Goal: Information Seeking & Learning: Learn about a topic

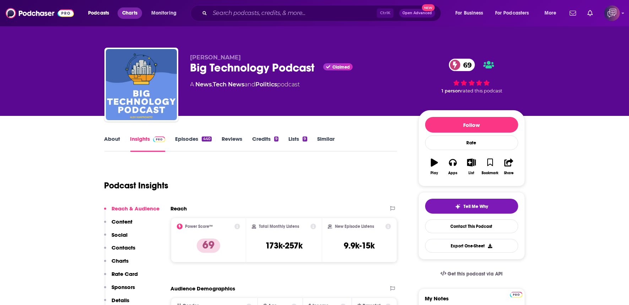
click at [133, 9] on span "Charts" at bounding box center [129, 13] width 15 height 10
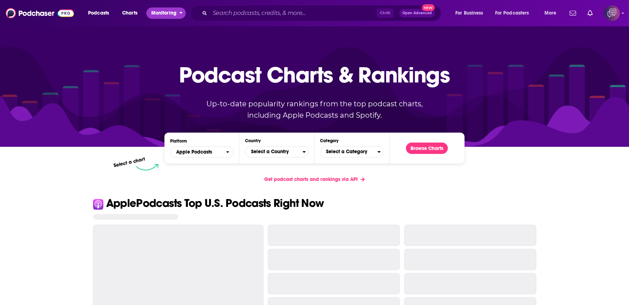
click at [151, 13] on button "Monitoring" at bounding box center [165, 12] width 39 height 11
drag, startPoint x: 151, startPoint y: 13, endPoint x: 131, endPoint y: 15, distance: 19.6
click at [151, 13] on button "Monitoring" at bounding box center [165, 12] width 39 height 11
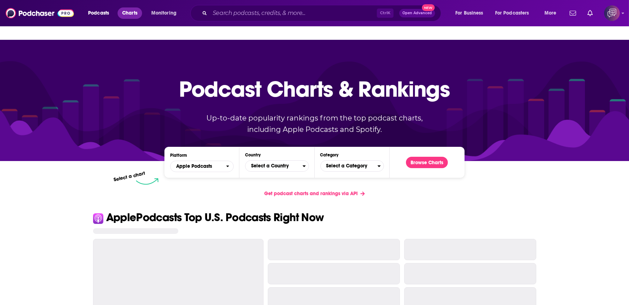
click at [131, 15] on span "Charts" at bounding box center [129, 13] width 15 height 10
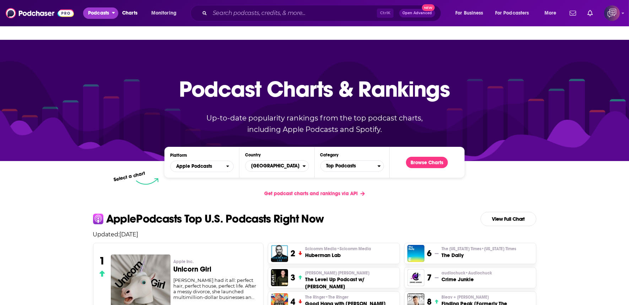
click at [101, 12] on span "Podcasts" at bounding box center [98, 13] width 21 height 10
click at [100, 12] on span "Podcasts" at bounding box center [98, 13] width 21 height 10
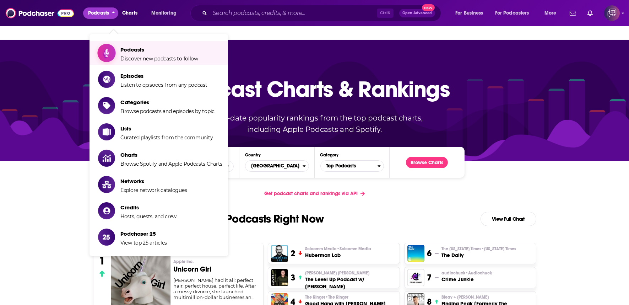
click at [129, 46] on span "Podcasts" at bounding box center [159, 49] width 78 height 7
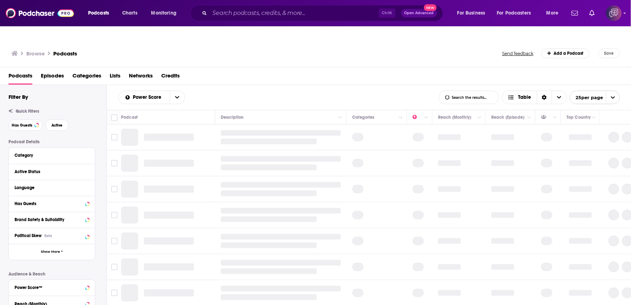
click at [470, 91] on input "List Search Input" at bounding box center [469, 97] width 60 height 13
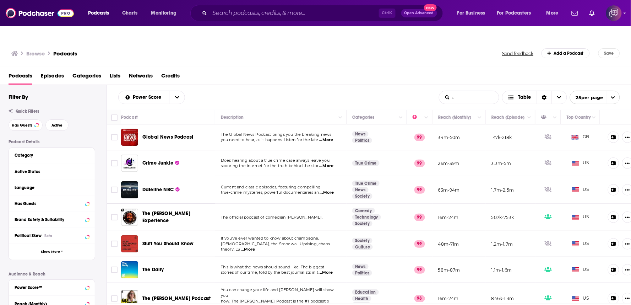
type input "uk"
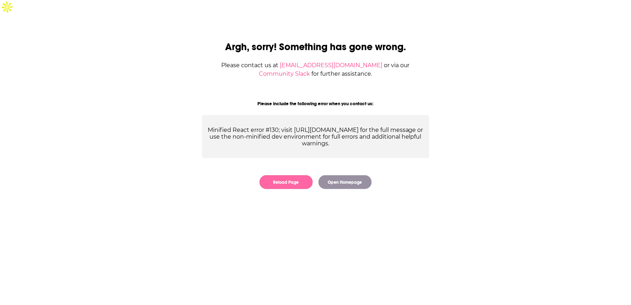
click at [295, 175] on button "Reload Page" at bounding box center [286, 182] width 53 height 14
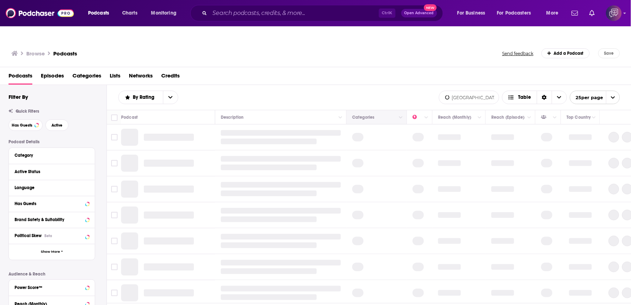
type input "ukraine"
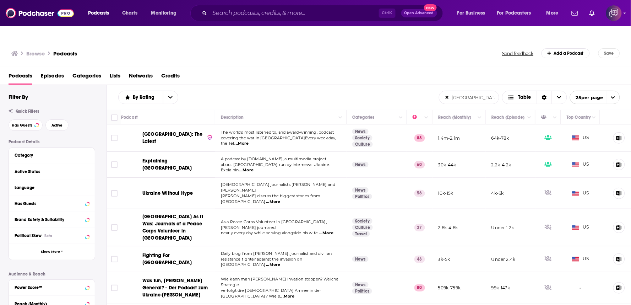
click at [310, 70] on div "Podcasts Episodes Categories Lists Networks Credits" at bounding box center [317, 77] width 617 height 15
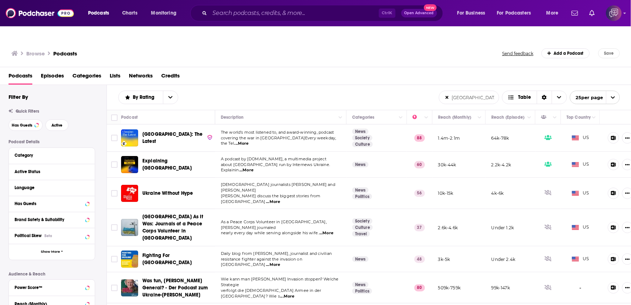
click at [168, 131] on span "Ukraine: The Latest" at bounding box center [172, 137] width 60 height 13
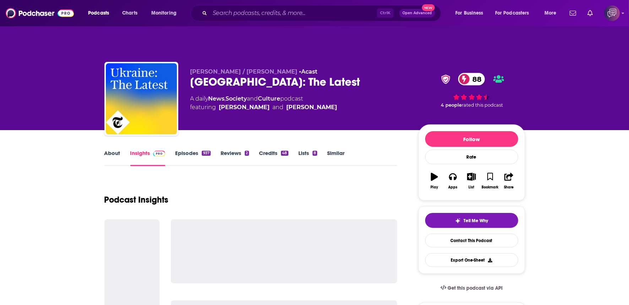
click at [297, 75] on div "Ukraine: The Latest 88" at bounding box center [298, 82] width 217 height 14
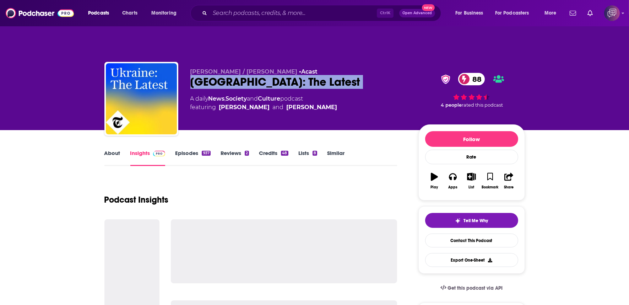
click at [297, 75] on div "Ukraine: The Latest 88" at bounding box center [298, 82] width 217 height 14
copy div "Ukraine: The Latest 88"
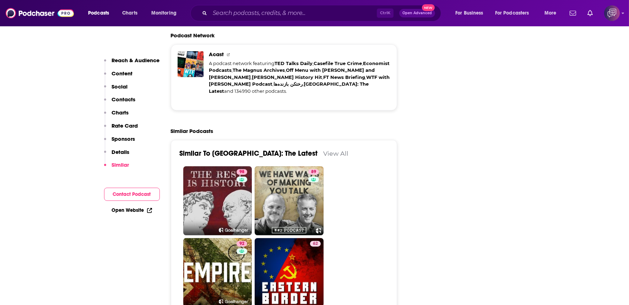
scroll to position [1578, 0]
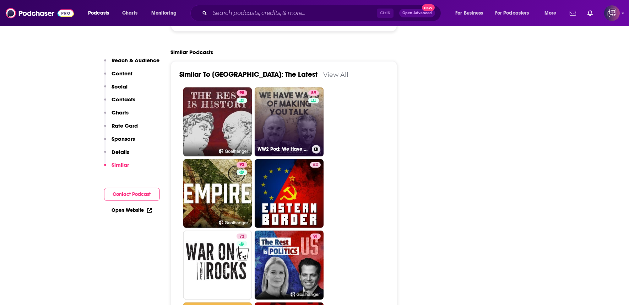
click at [303, 87] on link "89 WW2 Pod: We Have Ways of Making You Talk" at bounding box center [289, 121] width 69 height 69
type input "https://www.podchaser.com/podcasts/ww2-pod-we-have-ways-of-making-823081"
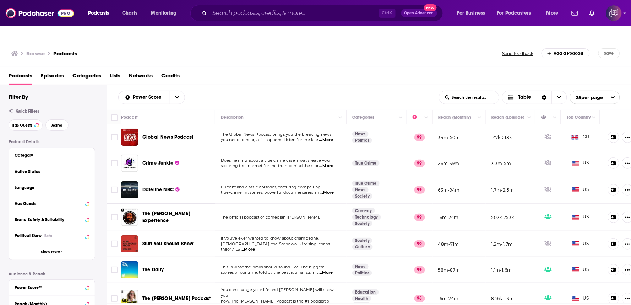
click at [467, 91] on input "List Search Input" at bounding box center [469, 97] width 60 height 13
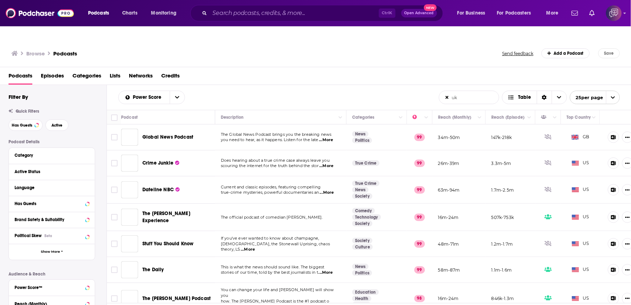
drag, startPoint x: 467, startPoint y: 81, endPoint x: 467, endPoint y: 90, distance: 8.6
click at [466, 91] on input "uk" at bounding box center [469, 97] width 60 height 13
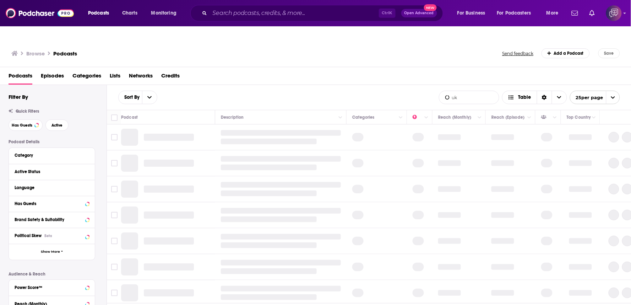
type input "uk"
click at [398, 70] on div "Podcasts Episodes Categories Lists Networks Credits" at bounding box center [317, 77] width 617 height 15
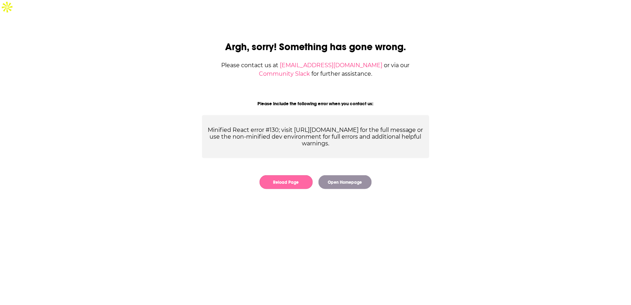
click at [295, 175] on button "Reload Page" at bounding box center [286, 182] width 53 height 14
click at [321, 175] on button "Open Homepage" at bounding box center [345, 182] width 53 height 14
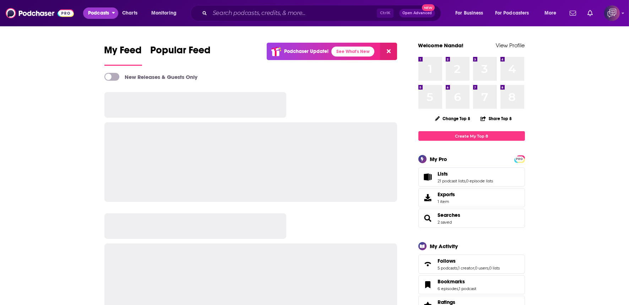
click at [103, 12] on span "Podcasts" at bounding box center [98, 13] width 21 height 10
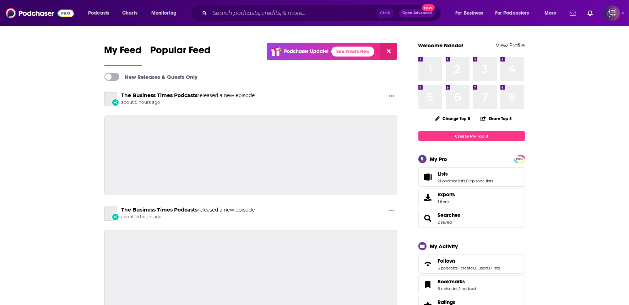
click at [105, 19] on div "Podcasts Charts Monitoring Ctrl K Open Advanced New For Business For Podcasters…" at bounding box center [323, 13] width 480 height 16
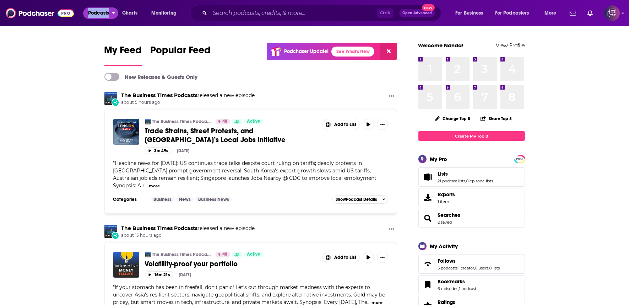
click at [105, 18] on button "Podcasts" at bounding box center [100, 12] width 35 height 11
click at [103, 16] on span "Podcasts" at bounding box center [98, 13] width 21 height 10
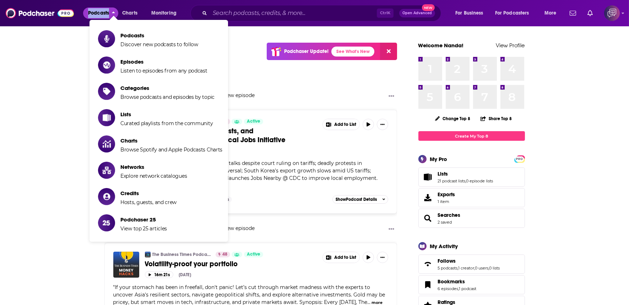
click at [126, 38] on span "Podcasts" at bounding box center [159, 35] width 78 height 7
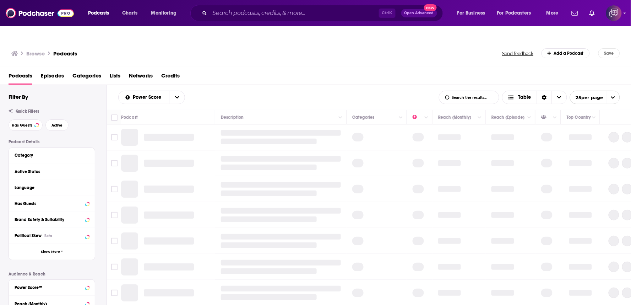
click at [458, 91] on input "List Search Input" at bounding box center [469, 97] width 60 height 13
type input "ukraine"
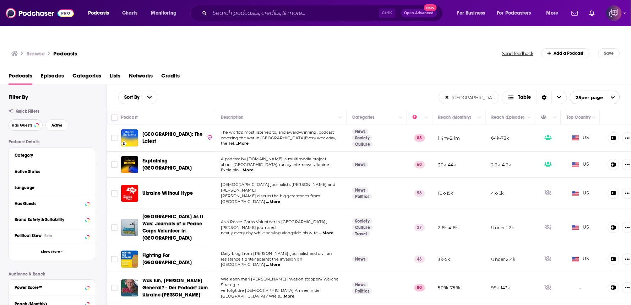
click at [29, 123] on span "Has Guests" at bounding box center [22, 125] width 21 height 4
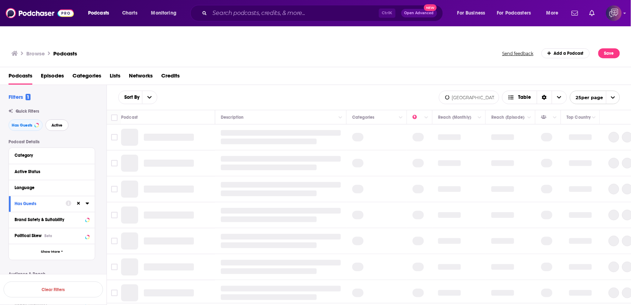
click at [60, 123] on span "Active" at bounding box center [57, 125] width 11 height 4
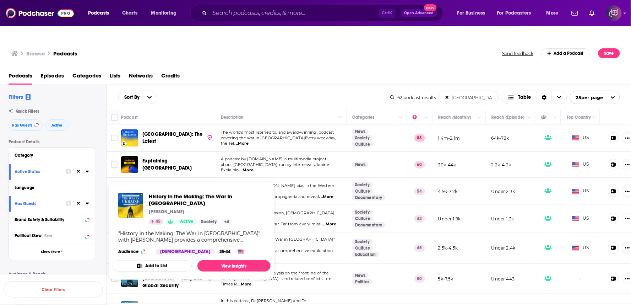
scroll to position [79, 0]
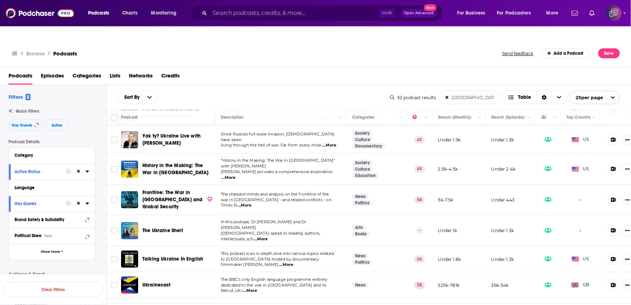
click at [242, 169] on span "McNamee provides a comprehensive exploration" at bounding box center [277, 171] width 112 height 5
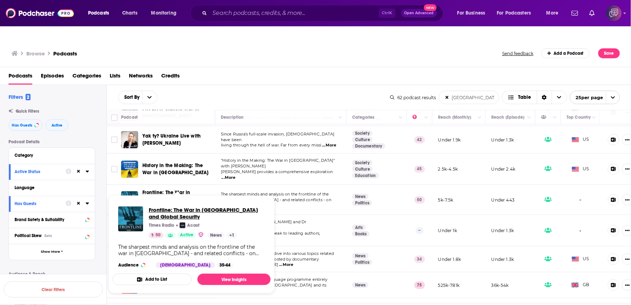
drag, startPoint x: 178, startPoint y: 180, endPoint x: 222, endPoint y: 198, distance: 48.0
click at [286, 91] on div "Sort By ukraine List Search Input Search the results... Table" at bounding box center [254, 97] width 272 height 13
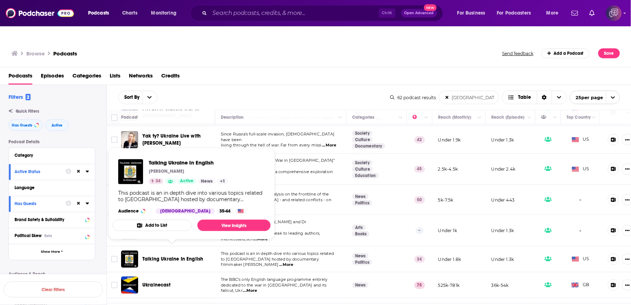
click at [293, 91] on div "Sort By ukraine List Search Input Search the results... Table" at bounding box center [254, 97] width 272 height 13
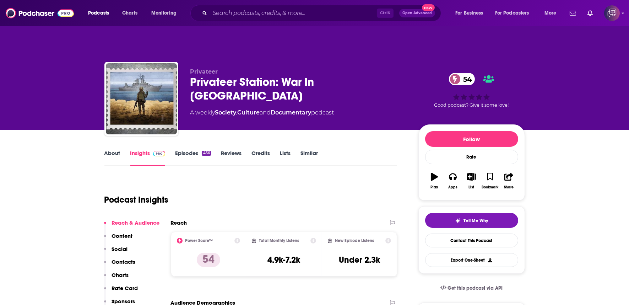
click at [378, 68] on p "Privateer" at bounding box center [298, 71] width 217 height 7
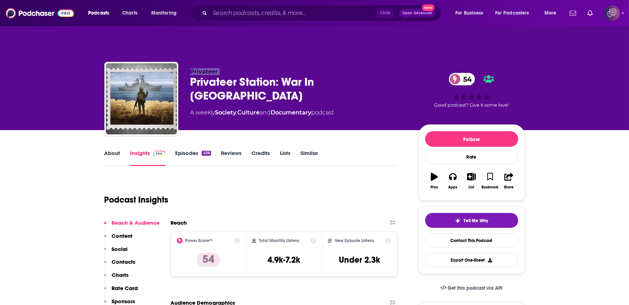
click at [378, 68] on p "Privateer" at bounding box center [298, 71] width 217 height 7
click at [376, 75] on div "Privateer Station: War In [GEOGRAPHIC_DATA] 54" at bounding box center [298, 89] width 217 height 28
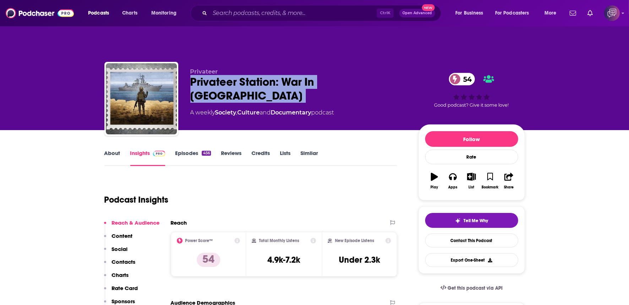
click at [376, 75] on div "Privateer Station: War In [GEOGRAPHIC_DATA] 54" at bounding box center [298, 89] width 217 height 28
copy div "Privateer Station: War In [GEOGRAPHIC_DATA] 54"
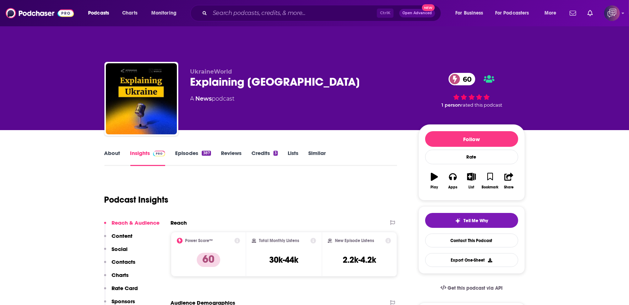
click at [303, 76] on div "UkraineWorld Explaining Ukraine 60 A News podcast" at bounding box center [298, 96] width 217 height 57
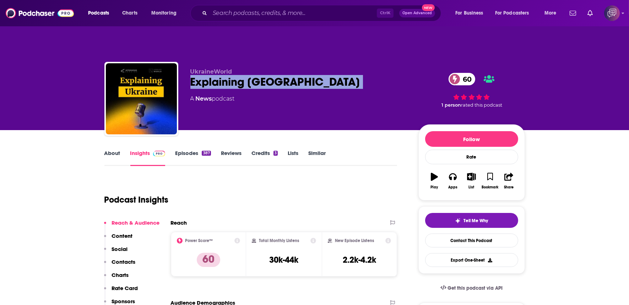
click at [303, 76] on div "UkraineWorld Explaining Ukraine 60 A News podcast" at bounding box center [298, 96] width 217 height 57
copy div "Explaining Ukraine 60"
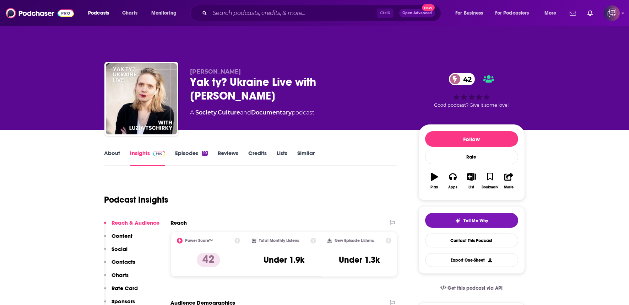
click at [389, 75] on div "Yak ty? Ukraine Live with [PERSON_NAME] 42" at bounding box center [298, 89] width 217 height 28
click at [390, 75] on div "Yak ty? Ukraine Live with [PERSON_NAME] 42" at bounding box center [298, 89] width 217 height 28
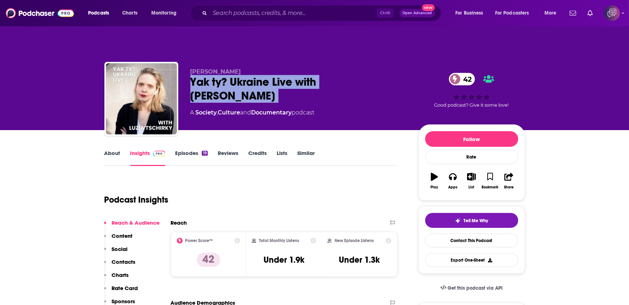
click at [390, 75] on div "Yak ty? Ukraine Live with [PERSON_NAME] 42" at bounding box center [298, 89] width 217 height 28
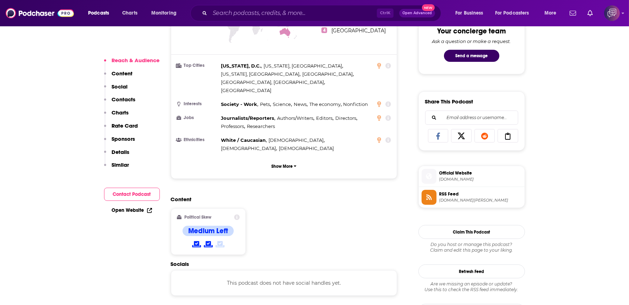
scroll to position [552, 0]
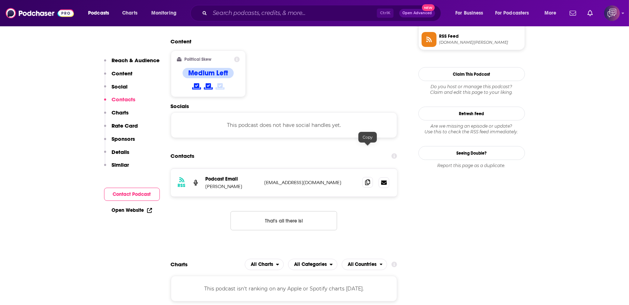
click at [367, 179] on icon at bounding box center [367, 182] width 5 height 6
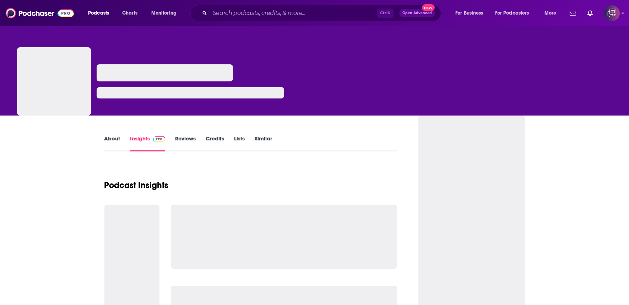
click at [95, 18] on button "Podcasts" at bounding box center [100, 12] width 35 height 11
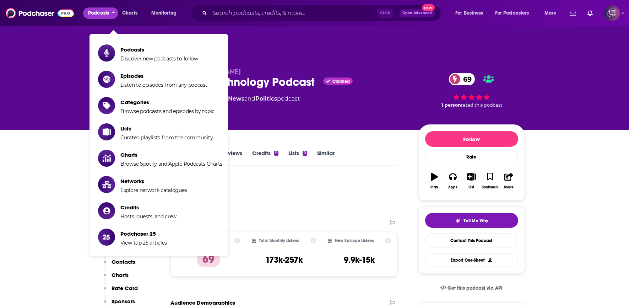
click at [360, 148] on div "About Insights Episodes 440 Reviews Credits 9 Lists 9 Similar" at bounding box center [250, 156] width 293 height 17
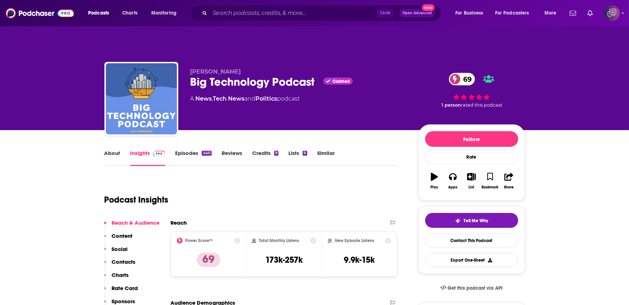
click at [93, 12] on span "Podcasts" at bounding box center [98, 13] width 21 height 10
click at [103, 16] on span "Podcasts" at bounding box center [98, 13] width 21 height 10
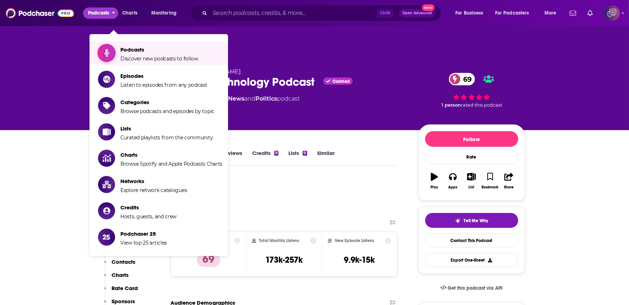
click at [156, 44] on span "Podcasts Discover new podcasts to follow" at bounding box center [159, 53] width 78 height 18
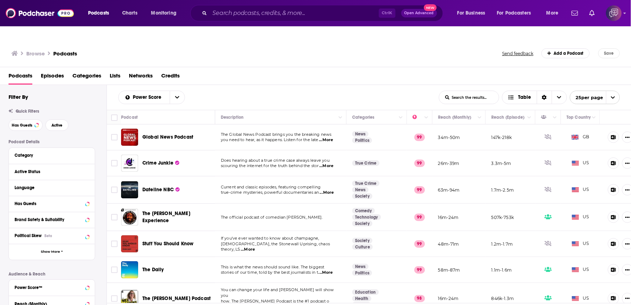
click at [487, 90] on div "Power Score List Search Input Search the results... Table List Search Input Sea…" at bounding box center [369, 97] width 525 height 25
click at [484, 91] on input "List Search Input" at bounding box center [469, 97] width 60 height 13
type input "iran"
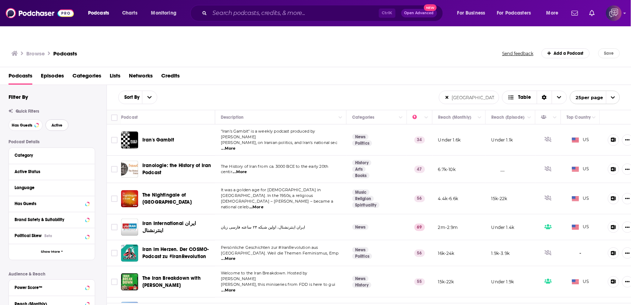
click at [56, 119] on button "Active" at bounding box center [56, 124] width 23 height 11
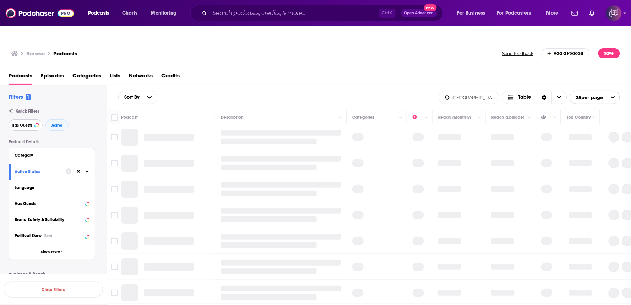
click at [27, 123] on span "Has Guests" at bounding box center [22, 125] width 21 height 4
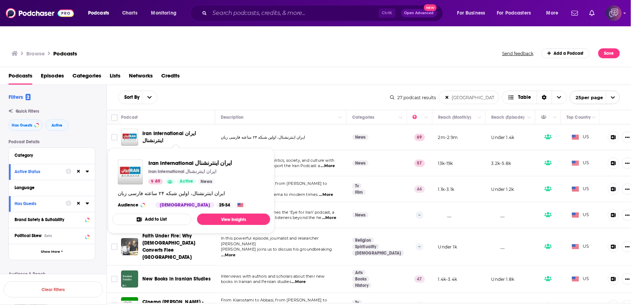
click at [161, 130] on span "Iran International ایران اینترنشنال" at bounding box center [169, 136] width 54 height 13
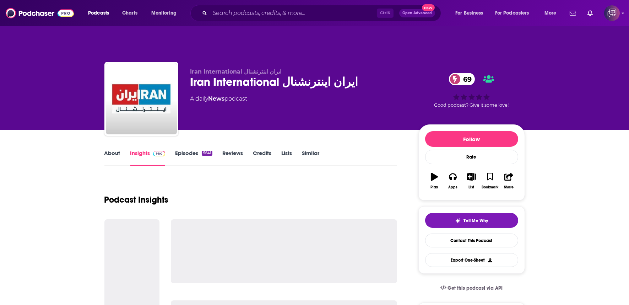
click at [365, 75] on div "Iran International ایران اینترنشنال 69" at bounding box center [298, 82] width 217 height 14
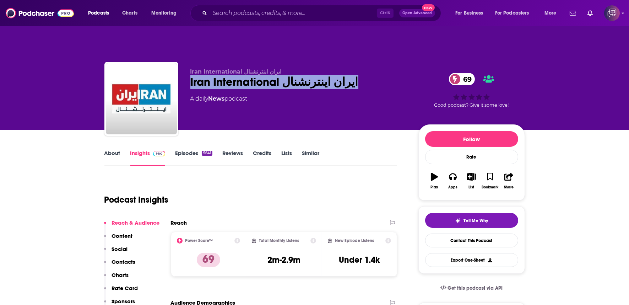
click at [365, 75] on div "Iran International ایران اینترنشنال 69" at bounding box center [298, 82] width 217 height 14
copy div "Iran International ایران اینترنشنال 69"
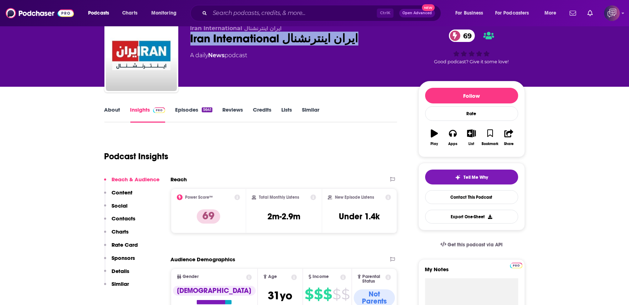
scroll to position [39, 0]
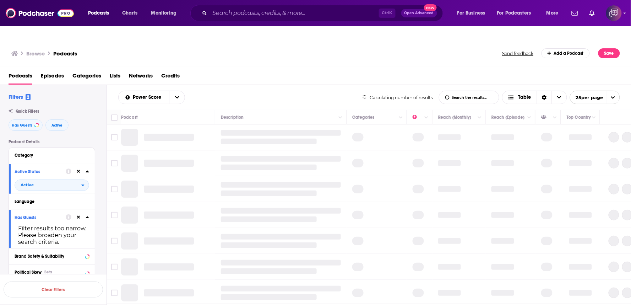
click at [461, 91] on input "List Search Input" at bounding box center [469, 97] width 60 height 13
type input "iran"
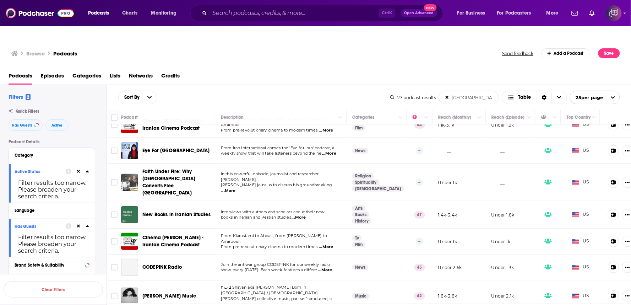
scroll to position [39, 0]
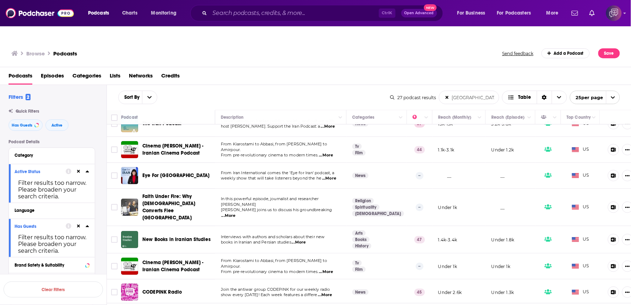
click at [236, 213] on span "...More" at bounding box center [229, 216] width 14 height 6
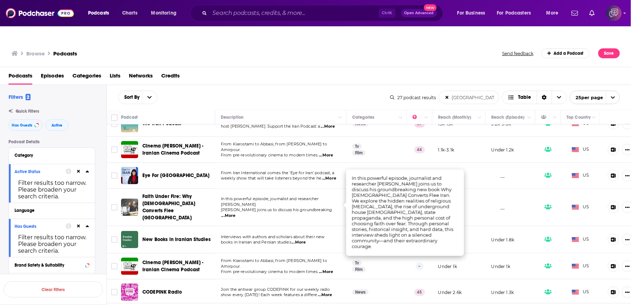
click at [318, 67] on div "Podcasts Episodes Categories Lists Networks Credits" at bounding box center [316, 76] width 632 height 18
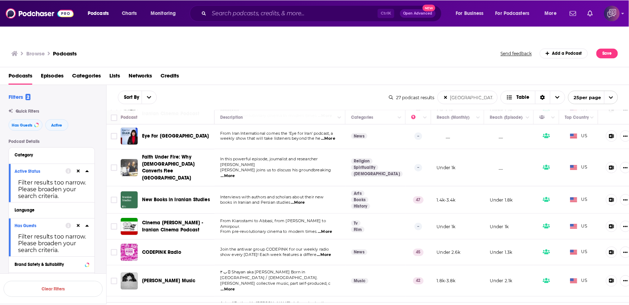
scroll to position [158, 0]
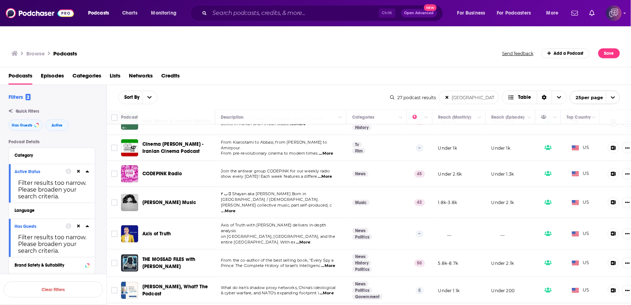
click at [151, 231] on span "Axis of Truth" at bounding box center [156, 234] width 28 height 6
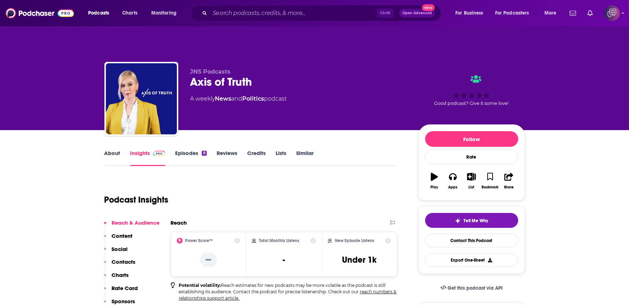
click at [271, 75] on div "JNS Podcasts Axis of Truth A weekly News and Politics podcast" at bounding box center [298, 96] width 217 height 57
click at [271, 76] on div "JNS Podcasts Axis of Truth A weekly News and Politics podcast" at bounding box center [298, 96] width 217 height 57
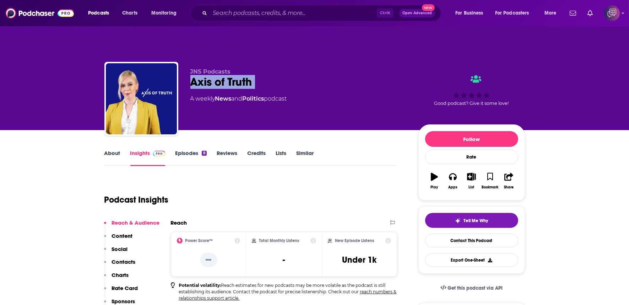
copy div "Axis of Truth"
click at [113, 150] on link "About" at bounding box center [112, 158] width 16 height 16
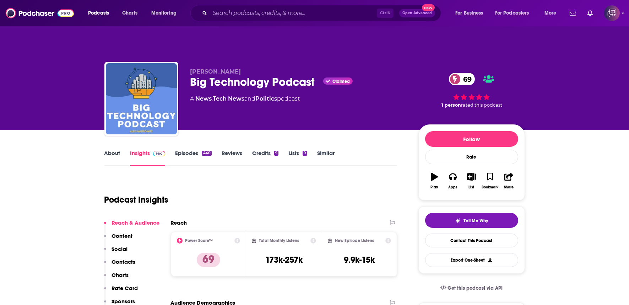
click at [465, 102] on span "rated this podcast" at bounding box center [481, 104] width 41 height 5
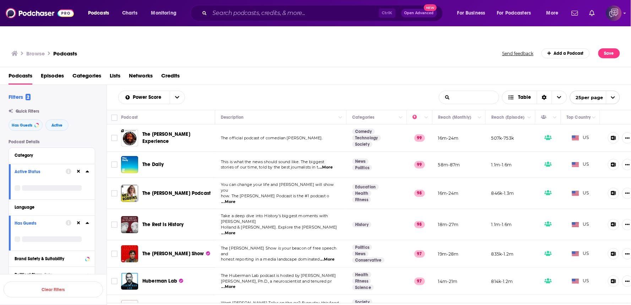
type input "iran"
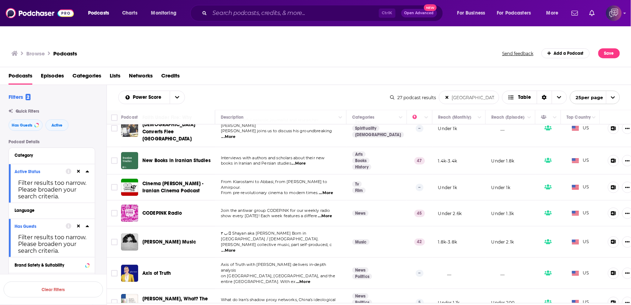
scroll to position [197, 0]
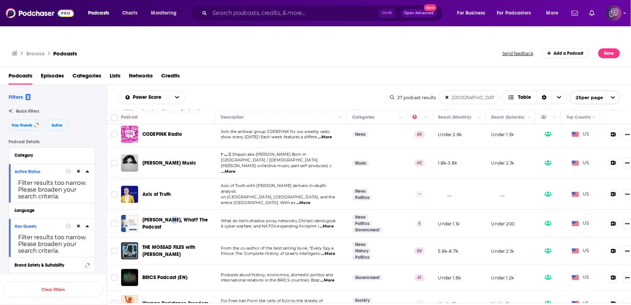
click at [168, 210] on td "Waitt, What? The Podcast" at bounding box center [168, 223] width 94 height 27
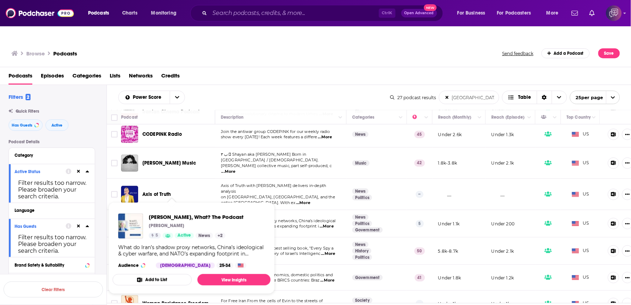
click at [247, 208] on div "Waitt, What? The Podcast Samuel Waitt 5 Active News + 2 What do Iran’s shadow p…" at bounding box center [192, 241] width 158 height 66
click at [282, 70] on div "Podcasts Episodes Categories Lists Networks Credits" at bounding box center [317, 77] width 617 height 15
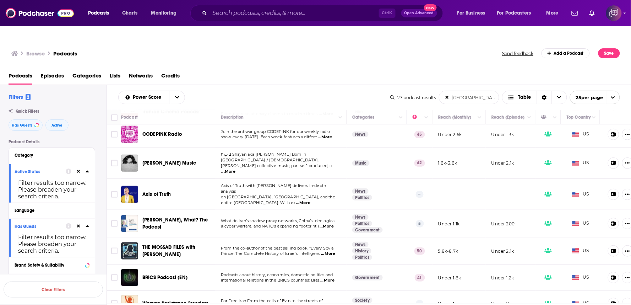
click at [335, 251] on span "...More" at bounding box center [328, 254] width 14 height 6
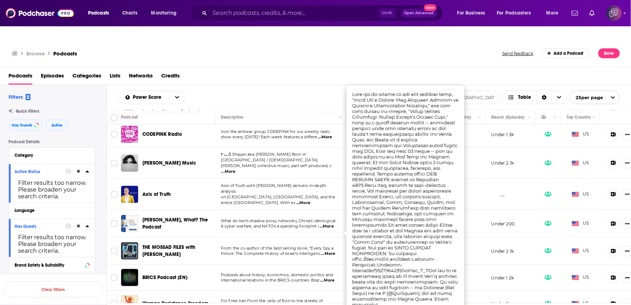
click at [335, 251] on span "...More" at bounding box center [328, 254] width 14 height 6
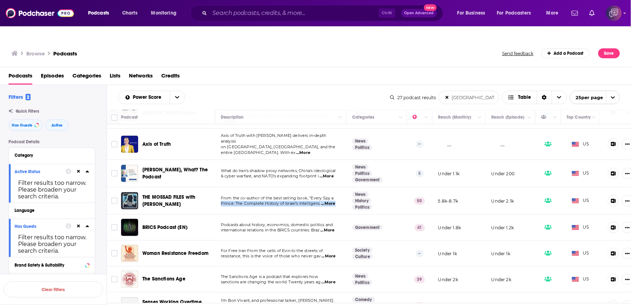
scroll to position [276, 0]
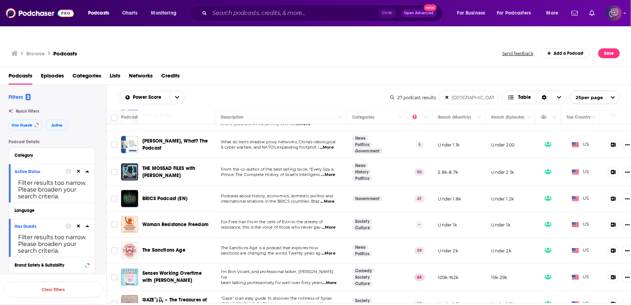
click at [334, 280] on span "...More" at bounding box center [330, 283] width 14 height 6
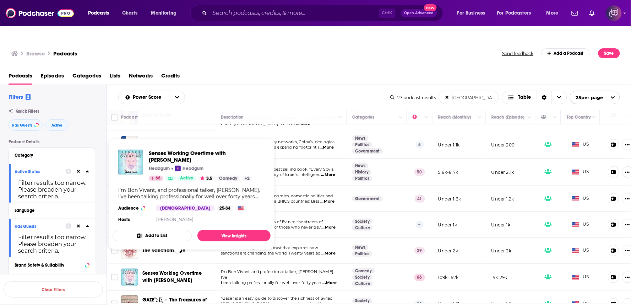
drag, startPoint x: 164, startPoint y: 246, endPoint x: 231, endPoint y: 164, distance: 106.0
click at [224, 187] on div "I’m Bon Vivant, and professional talker, David Cross. I’ve been talking profess…" at bounding box center [191, 193] width 147 height 13
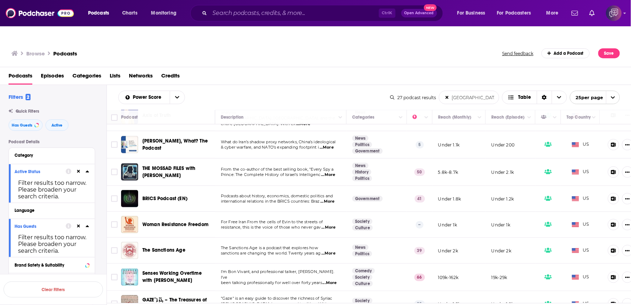
drag, startPoint x: 196, startPoint y: 184, endPoint x: 196, endPoint y: 192, distance: 8.5
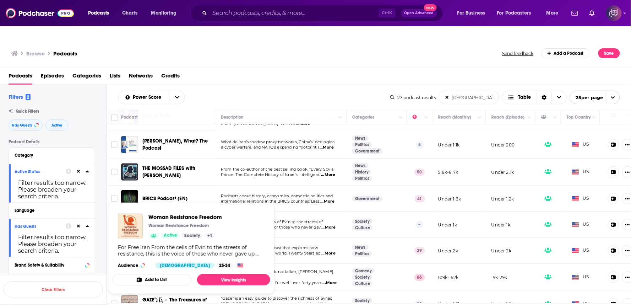
click at [222, 208] on div "Woman Resistance Freedom Woman Resistance Freedom Active Society + 1 For Free I…" at bounding box center [191, 241] width 158 height 66
click at [292, 70] on div "Podcasts Episodes Categories Lists Networks Credits" at bounding box center [317, 77] width 617 height 15
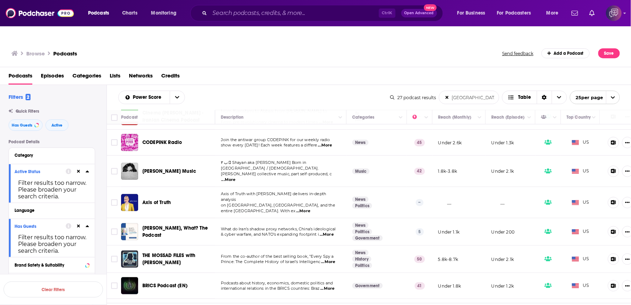
scroll to position [197, 0]
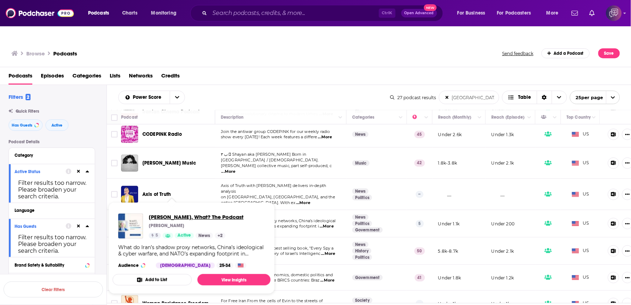
drag, startPoint x: 167, startPoint y: 189, endPoint x: 213, endPoint y: 200, distance: 47.6
click at [265, 212] on div "Waitt, What? The Podcast Samuel Waitt 5 Active News + 2 What do Iran’s shadow p…" at bounding box center [192, 241] width 158 height 66
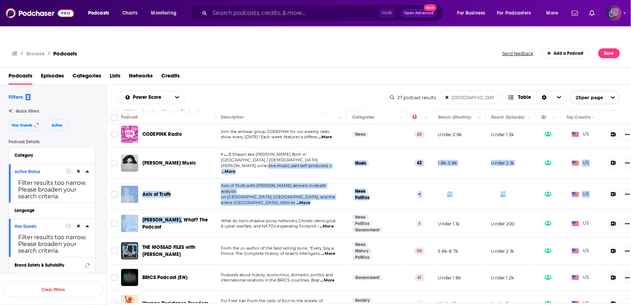
drag, startPoint x: 264, startPoint y: 164, endPoint x: 167, endPoint y: 189, distance: 100.1
click at [167, 189] on tbody "Iran International ایران اینترنشنال ایران اینترنشنال،‌ اولین شبکه ۲۴ ساعته فارس…" at bounding box center [374, 268] width 534 height 683
click at [244, 70] on div "Podcasts Episodes Categories Lists Networks Credits" at bounding box center [317, 77] width 617 height 15
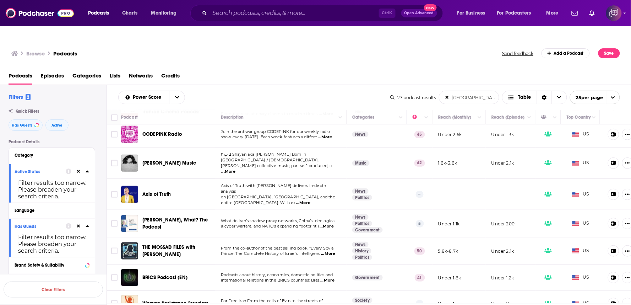
click at [244, 70] on div "Podcasts Episodes Categories Lists Networks Credits" at bounding box center [317, 77] width 617 height 15
click at [338, 11] on input "Search podcasts, credits, & more..." at bounding box center [294, 12] width 169 height 11
click at [176, 244] on span "THE MOSSAD FILES with [PERSON_NAME]" at bounding box center [177, 251] width 70 height 14
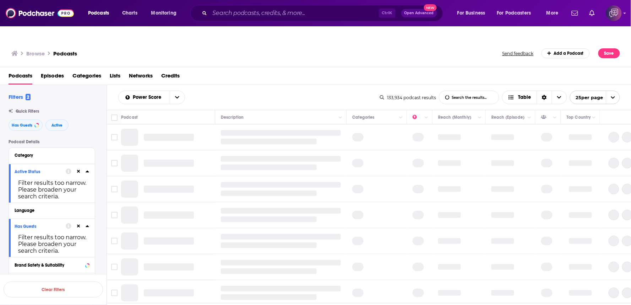
click at [477, 91] on input "List Search Input" at bounding box center [469, 97] width 60 height 13
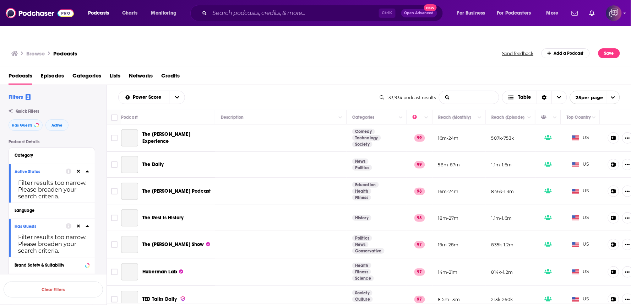
type input "iran"
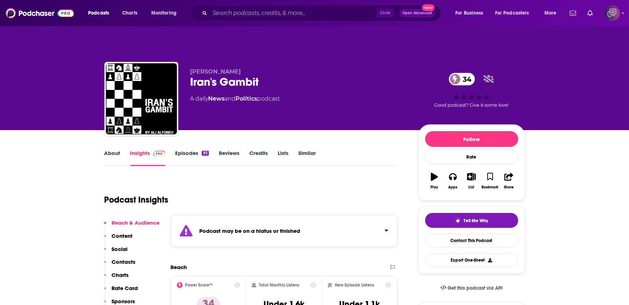
click at [282, 75] on div "Iran's Gambit 34" at bounding box center [298, 82] width 217 height 14
copy div "Iran's Gambit 34"
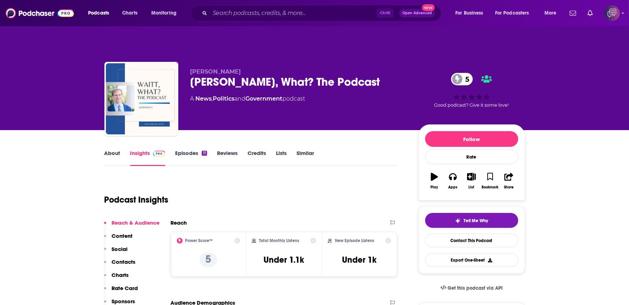
click at [337, 75] on div "Waitt, What? The Podcast 5" at bounding box center [298, 82] width 217 height 14
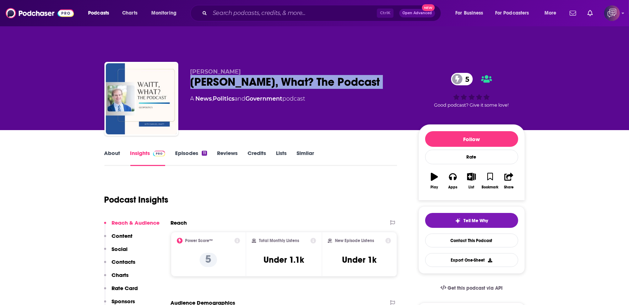
click at [337, 75] on div "Waitt, What? The Podcast 5" at bounding box center [298, 82] width 217 height 14
copy div "Waitt, What? The Podcast 5"
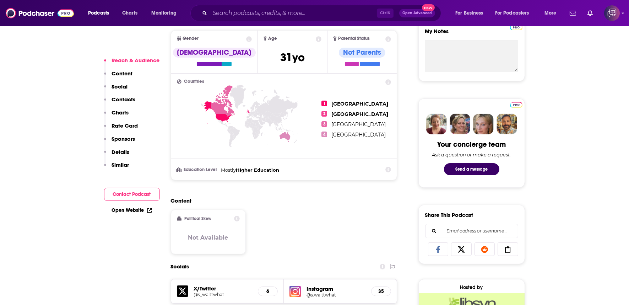
scroll to position [355, 0]
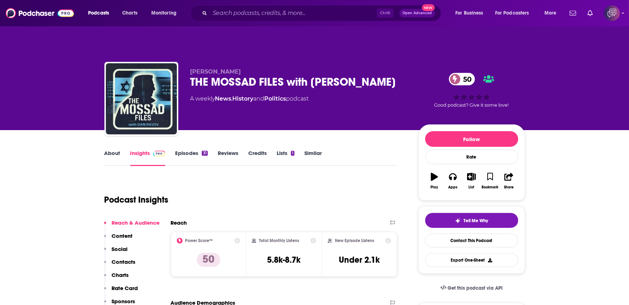
click at [381, 75] on div "THE MOSSAD FILES with [PERSON_NAME] 50" at bounding box center [298, 82] width 217 height 14
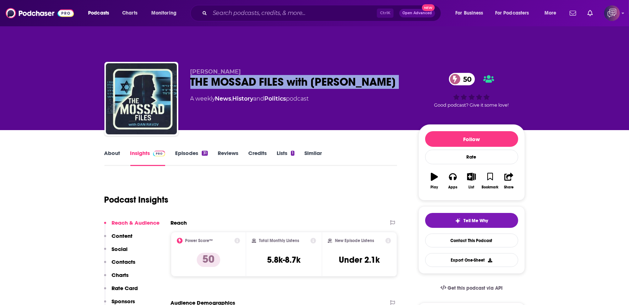
click at [381, 75] on div "THE MOSSAD FILES with [PERSON_NAME] 50" at bounding box center [298, 82] width 217 height 14
copy div "THE MOSSAD FILES with [PERSON_NAME] 50"
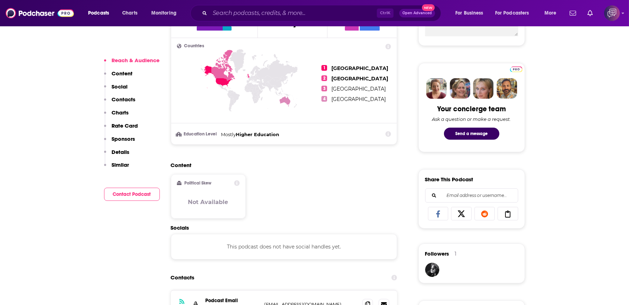
scroll to position [434, 0]
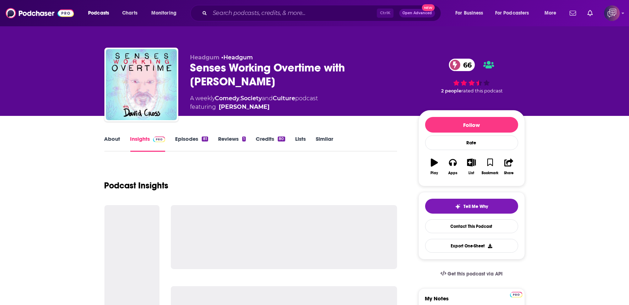
click at [357, 76] on div "Senses Working Overtime with [PERSON_NAME] 66" at bounding box center [298, 75] width 217 height 28
click at [358, 76] on div "Senses Working Overtime with [PERSON_NAME] 66" at bounding box center [298, 75] width 217 height 28
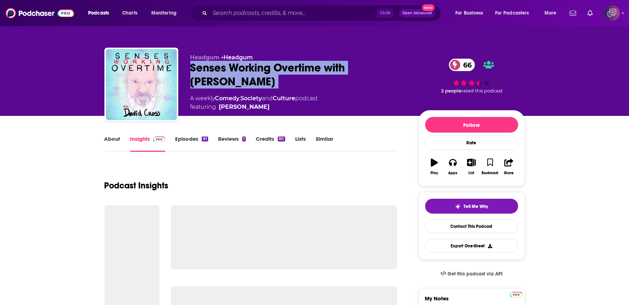
click at [358, 75] on div "Senses Working Overtime with David Cross 66" at bounding box center [298, 75] width 217 height 28
copy div "Senses Working Overtime with David Cross 66"
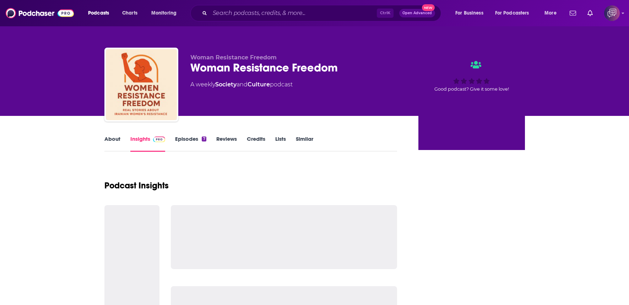
click at [356, 73] on div "Woman Resistance Freedom" at bounding box center [298, 68] width 217 height 14
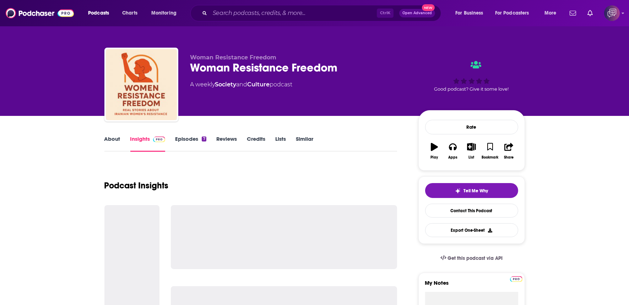
click at [356, 73] on div "Woman Resistance Freedom" at bounding box center [298, 68] width 217 height 14
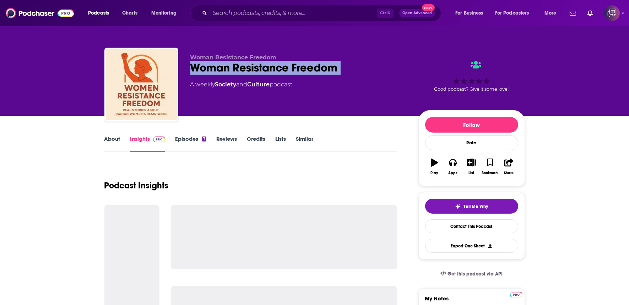
click at [356, 73] on div "Woman Resistance Freedom" at bounding box center [298, 68] width 217 height 14
drag, startPoint x: 356, startPoint y: 73, endPoint x: 353, endPoint y: 2, distance: 71.4
click at [356, 73] on div "Woman Resistance Freedom" at bounding box center [298, 68] width 217 height 14
copy div "Woman Resistance Freedom"
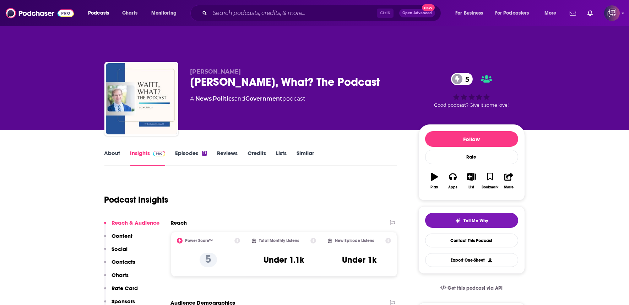
click at [331, 75] on div "Waitt, What? The Podcast 5" at bounding box center [298, 82] width 217 height 14
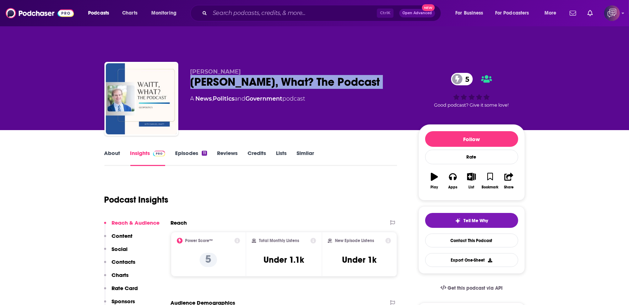
click at [331, 75] on div "Waitt, What? The Podcast 5" at bounding box center [298, 82] width 217 height 14
copy div "Waitt, What? The Podcast 5"
drag, startPoint x: 331, startPoint y: 69, endPoint x: 339, endPoint y: 1, distance: 68.7
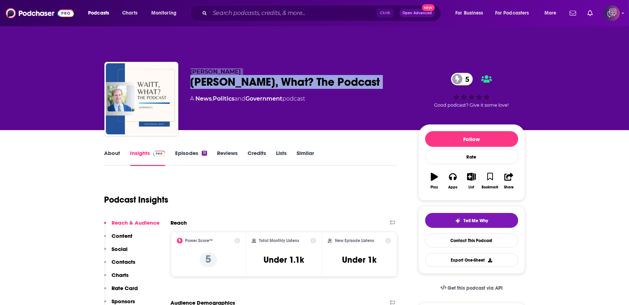
click at [336, 36] on div "Samuel Waitt Waitt, What? The Podcast 5 A News , Politics and Government podcas…" at bounding box center [314, 72] width 455 height 116
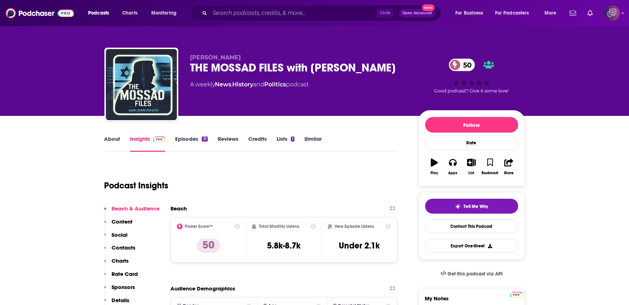
click at [392, 68] on div "THE MOSSAD FILES with [PERSON_NAME] 50" at bounding box center [298, 68] width 217 height 14
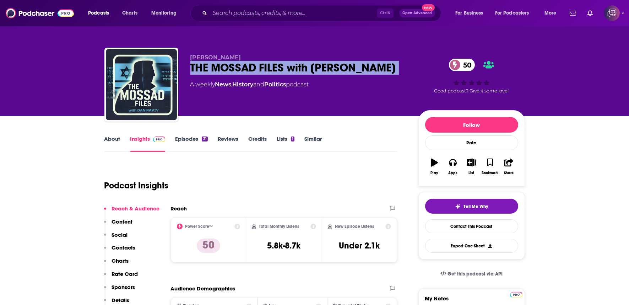
click at [392, 68] on div "THE MOSSAD FILES with [PERSON_NAME] 50" at bounding box center [298, 68] width 217 height 14
drag, startPoint x: 392, startPoint y: 68, endPoint x: 360, endPoint y: 2, distance: 72.9
click at [392, 68] on div "THE MOSSAD FILES with [PERSON_NAME] 50" at bounding box center [298, 68] width 217 height 14
click at [116, 139] on link "About" at bounding box center [112, 143] width 16 height 16
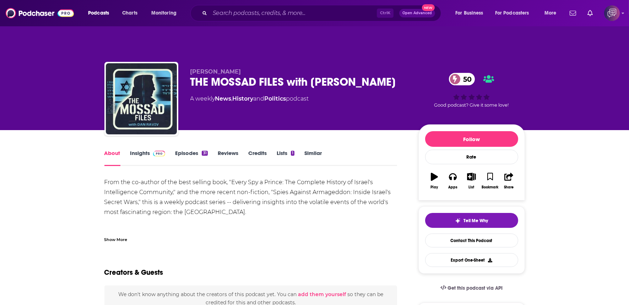
click at [116, 235] on div "Show More" at bounding box center [115, 238] width 23 height 7
